Goal: Transaction & Acquisition: Book appointment/travel/reservation

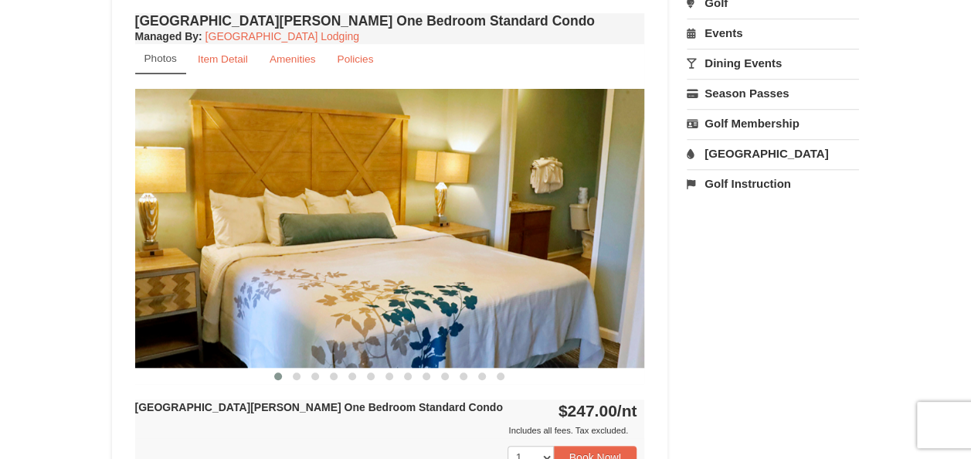
scroll to position [525, 0]
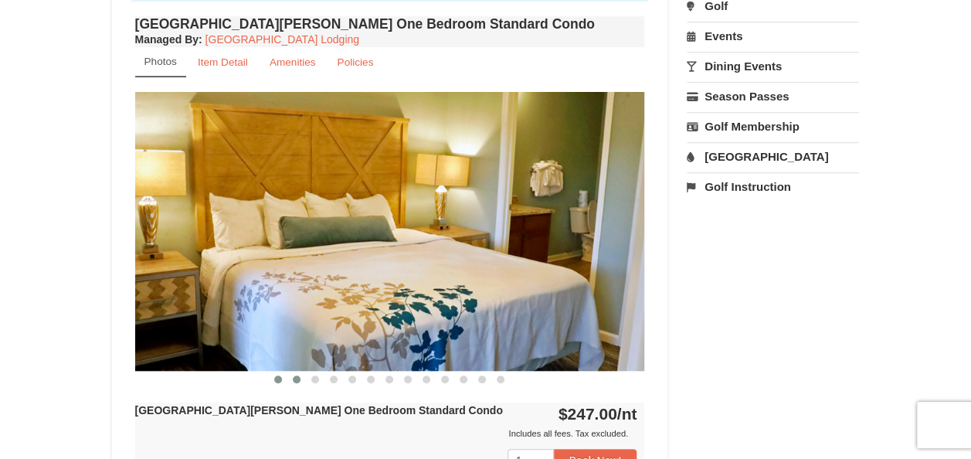
click at [298, 375] on span at bounding box center [297, 379] width 8 height 8
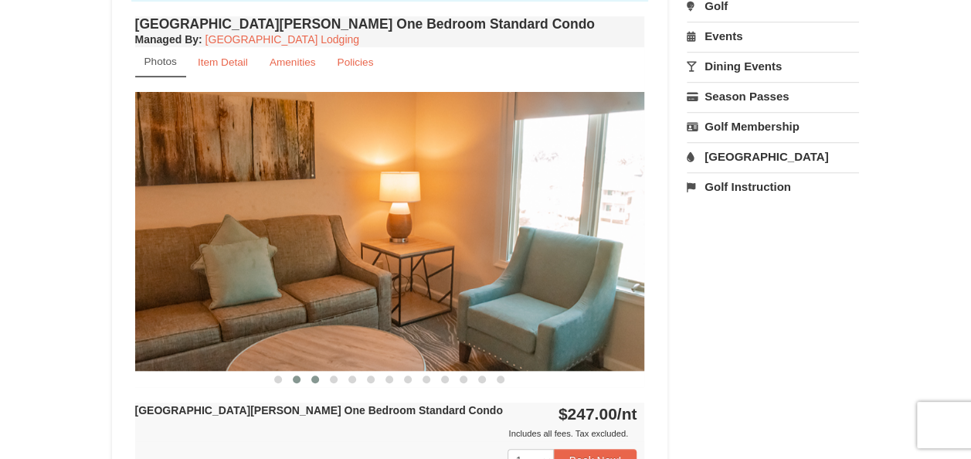
click at [317, 377] on span at bounding box center [315, 379] width 8 height 8
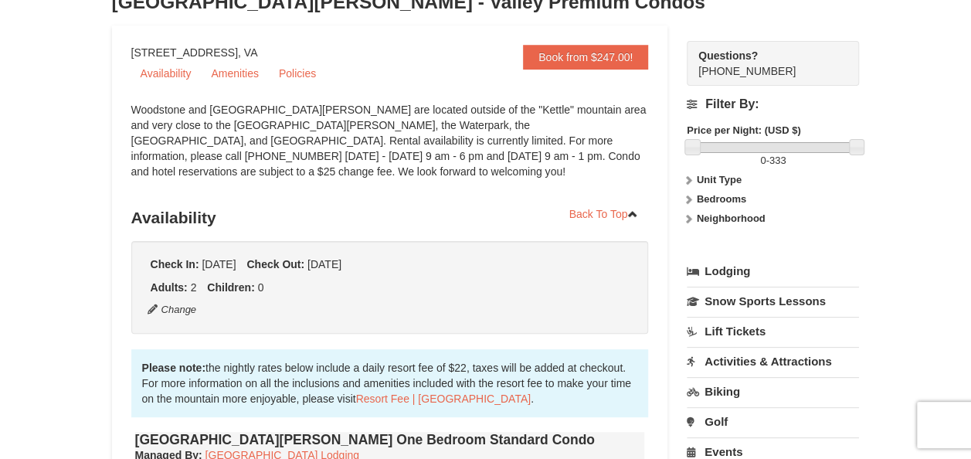
scroll to position [110, 0]
click at [244, 77] on link "Amenities" at bounding box center [235, 73] width 66 height 23
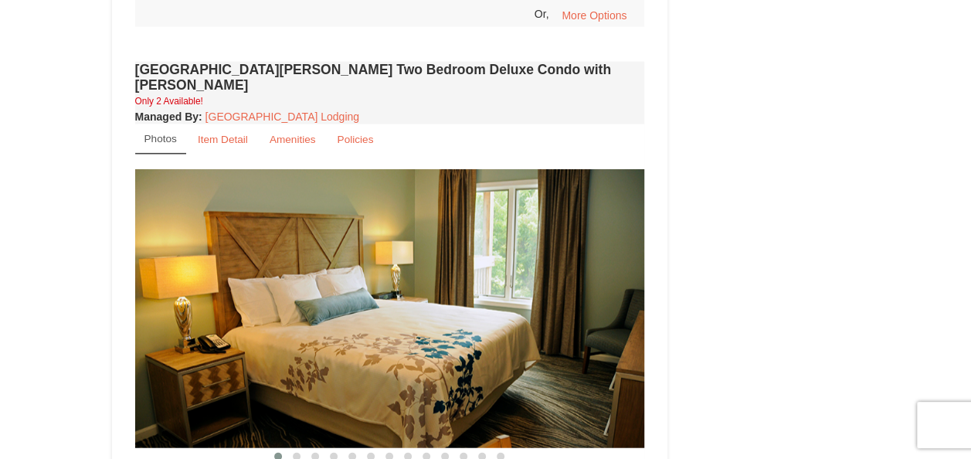
scroll to position [1768, 0]
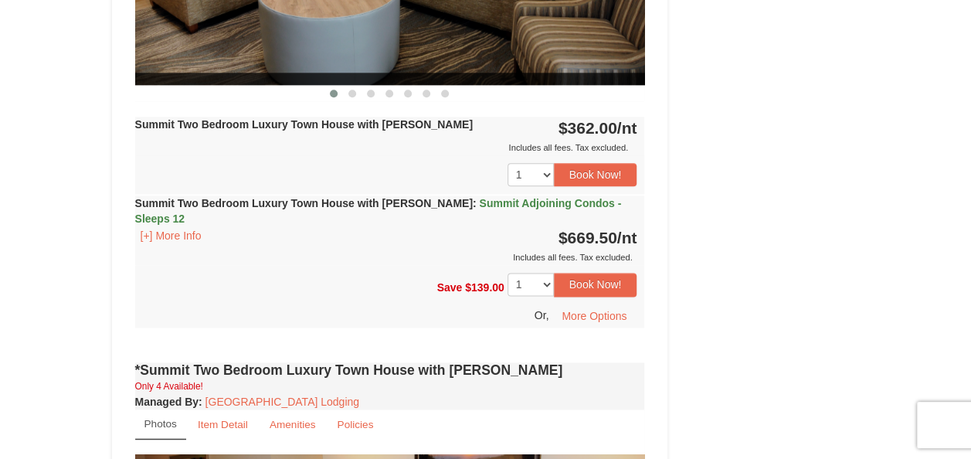
scroll to position [809, 0]
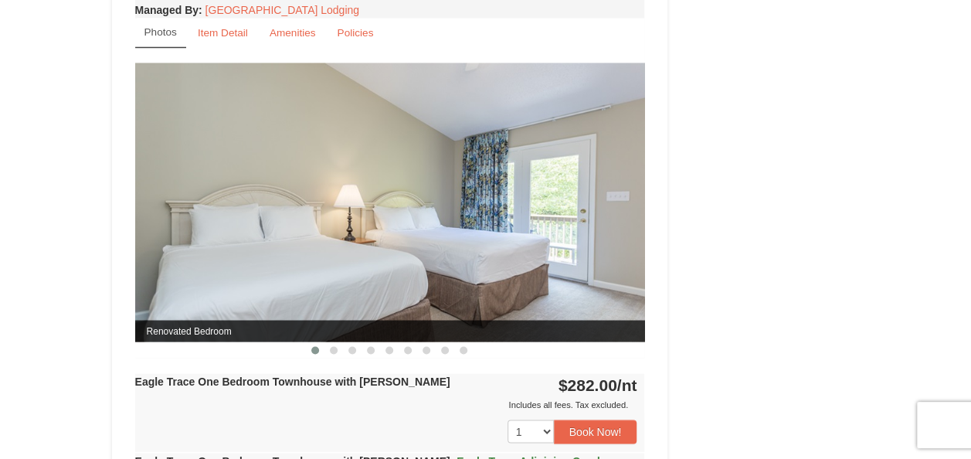
scroll to position [1232, 0]
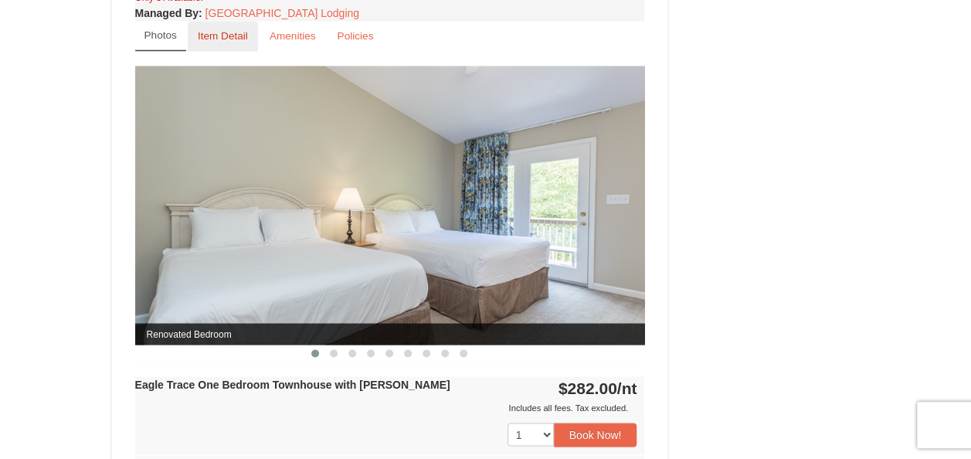
click at [223, 32] on small "Item Detail" at bounding box center [223, 36] width 50 height 12
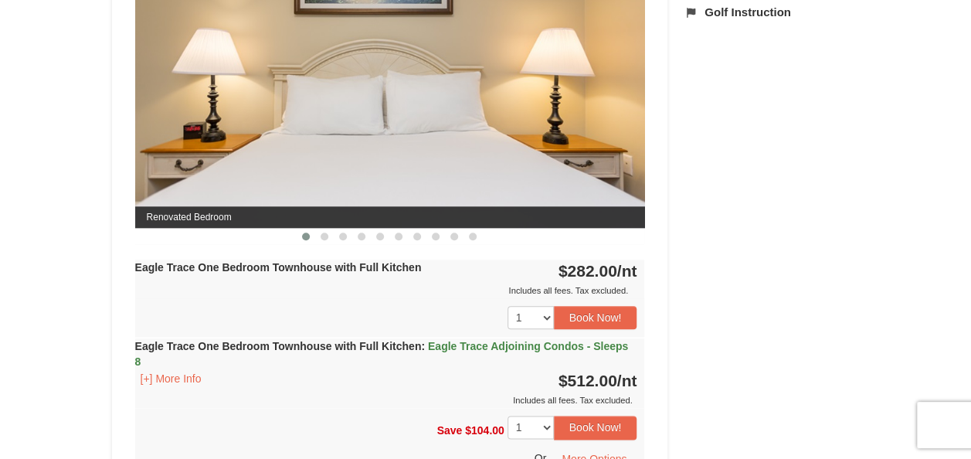
scroll to position [695, 0]
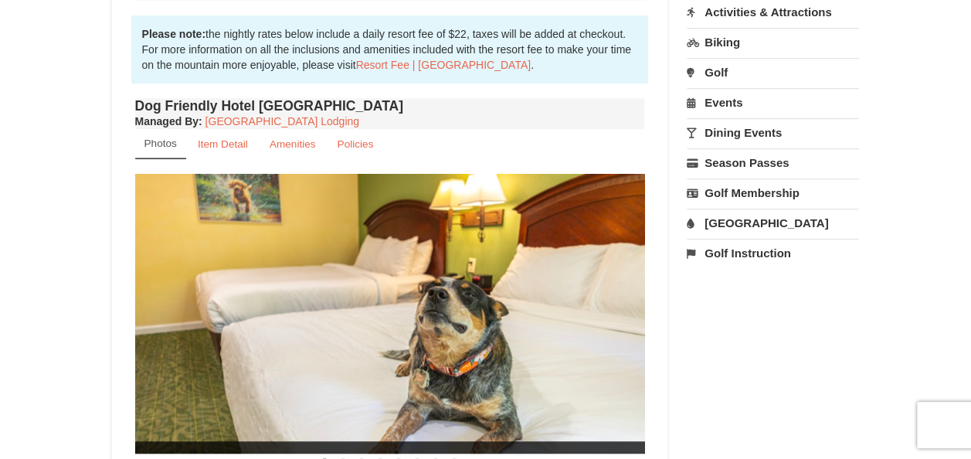
scroll to position [460, 0]
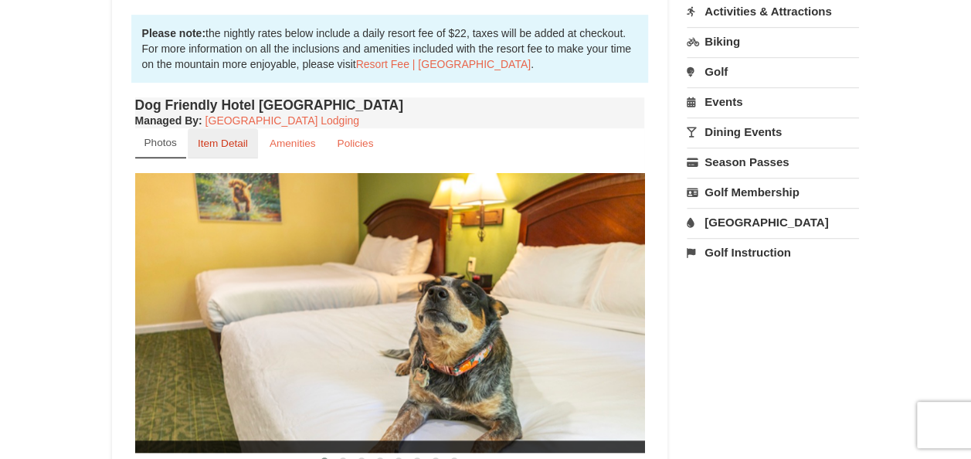
click at [229, 151] on link "Item Detail" at bounding box center [223, 143] width 70 height 30
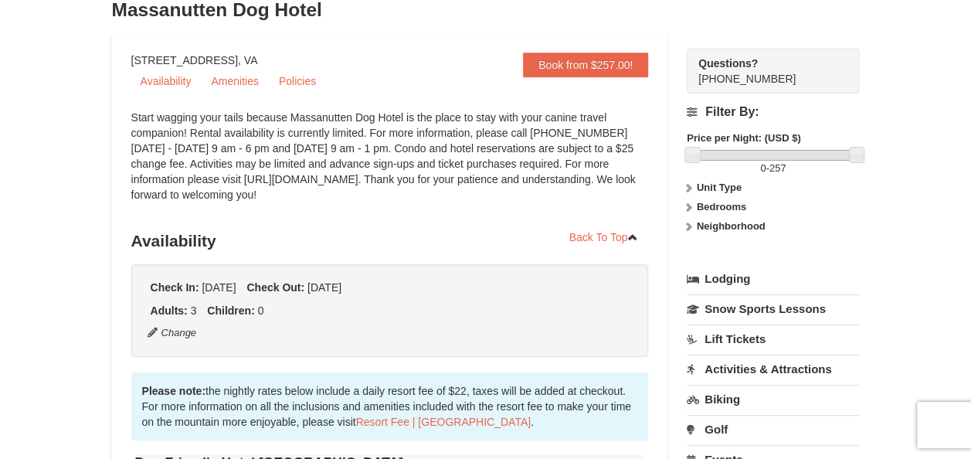
scroll to position [0, 0]
